Goal: Transaction & Acquisition: Purchase product/service

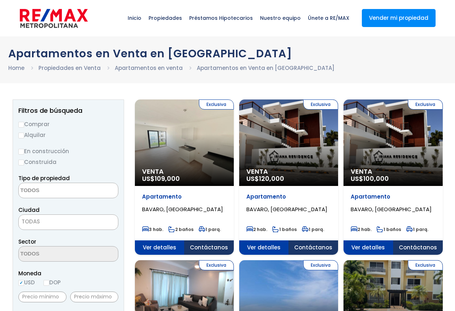
select select
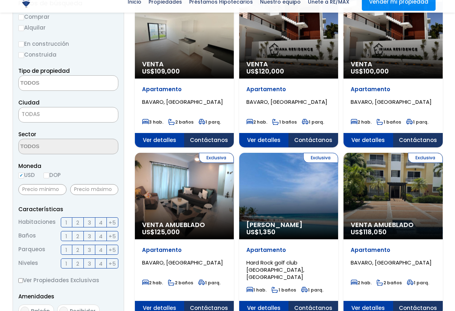
scroll to position [108, 0]
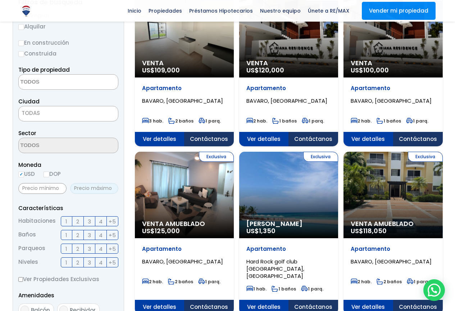
click at [102, 189] on input "text" at bounding box center [94, 188] width 48 height 11
type input "200,000"
click at [77, 222] on span "2" at bounding box center [77, 221] width 3 height 9
click at [0, 0] on input "2" at bounding box center [0, 0] width 0 height 0
click at [117, 161] on span "Moneda" at bounding box center [68, 164] width 100 height 9
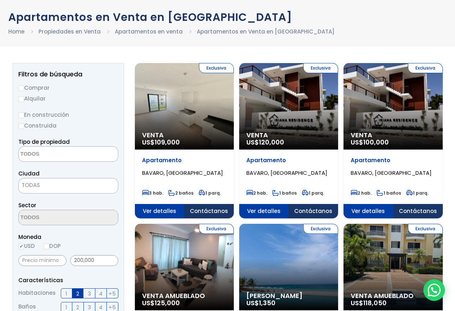
scroll to position [36, 0]
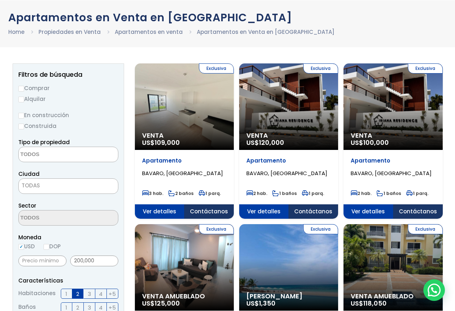
click at [21, 90] on input "Comprar" at bounding box center [21, 89] width 6 height 6
radio input "true"
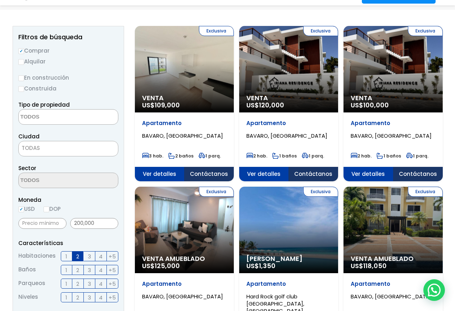
scroll to position [108, 0]
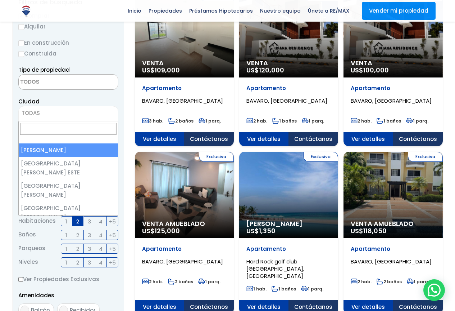
click at [39, 110] on span "TODAS" at bounding box center [31, 113] width 18 height 8
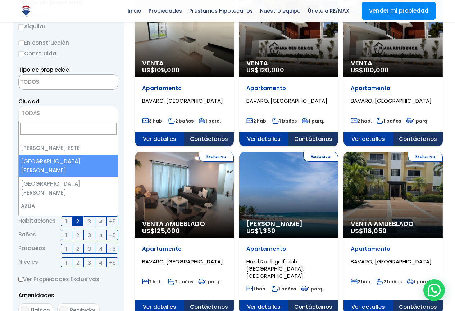
scroll to position [36, 0]
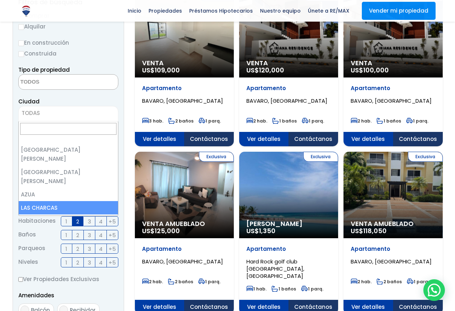
type input "P"
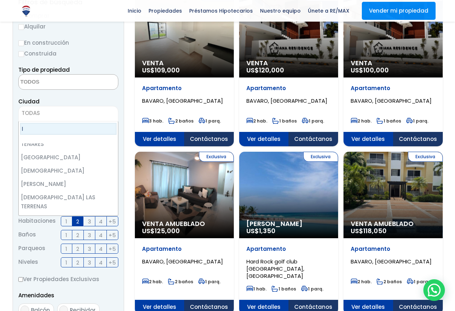
scroll to position [0, 0]
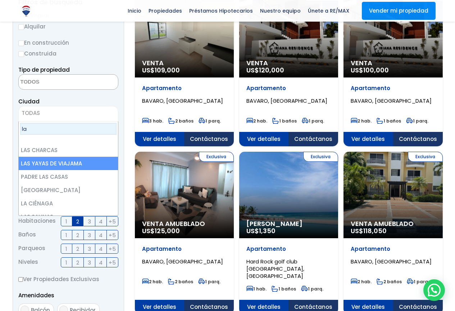
type input "l"
type input "c"
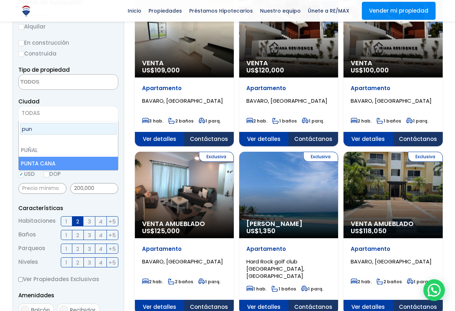
type input "pun"
select select "434"
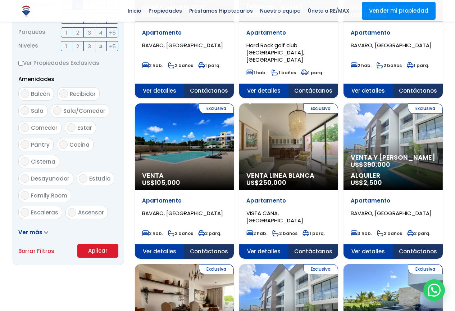
scroll to position [396, 0]
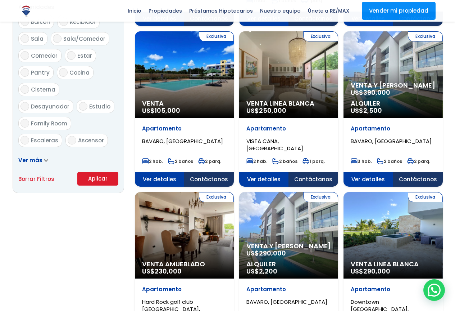
click at [93, 183] on button "Aplicar" at bounding box center [97, 179] width 41 height 14
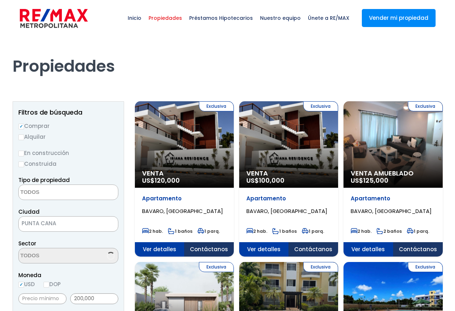
select select
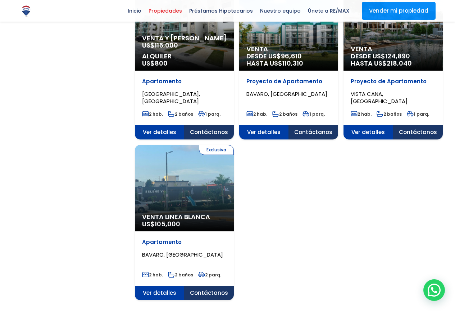
scroll to position [720, 0]
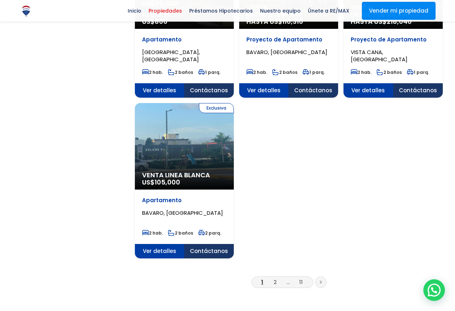
scroll to position [900, 0]
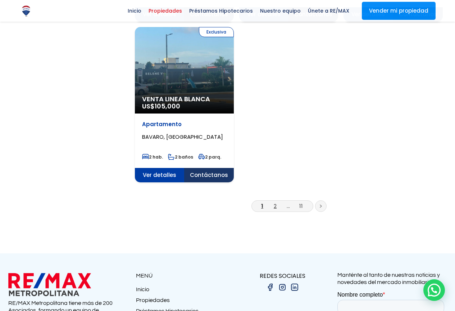
click at [276, 204] on link "2" at bounding box center [275, 206] width 3 height 8
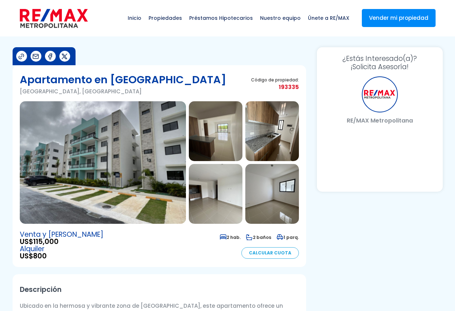
select select "US"
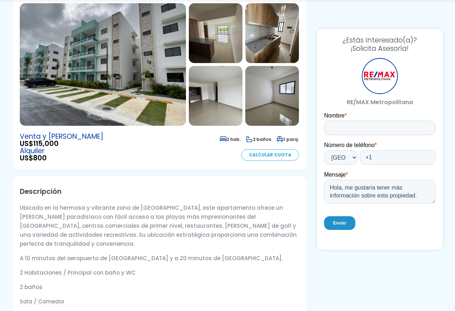
scroll to position [108, 0]
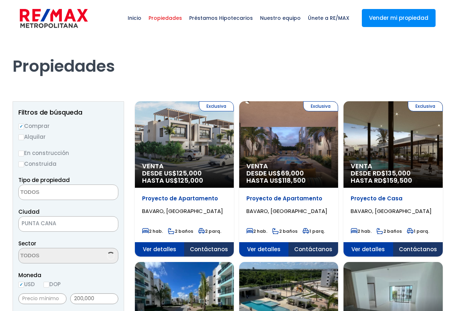
select select
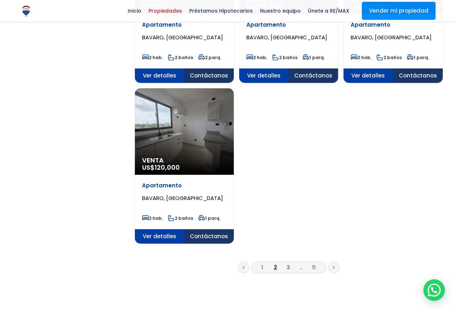
scroll to position [828, 0]
